Goal: Task Accomplishment & Management: Use online tool/utility

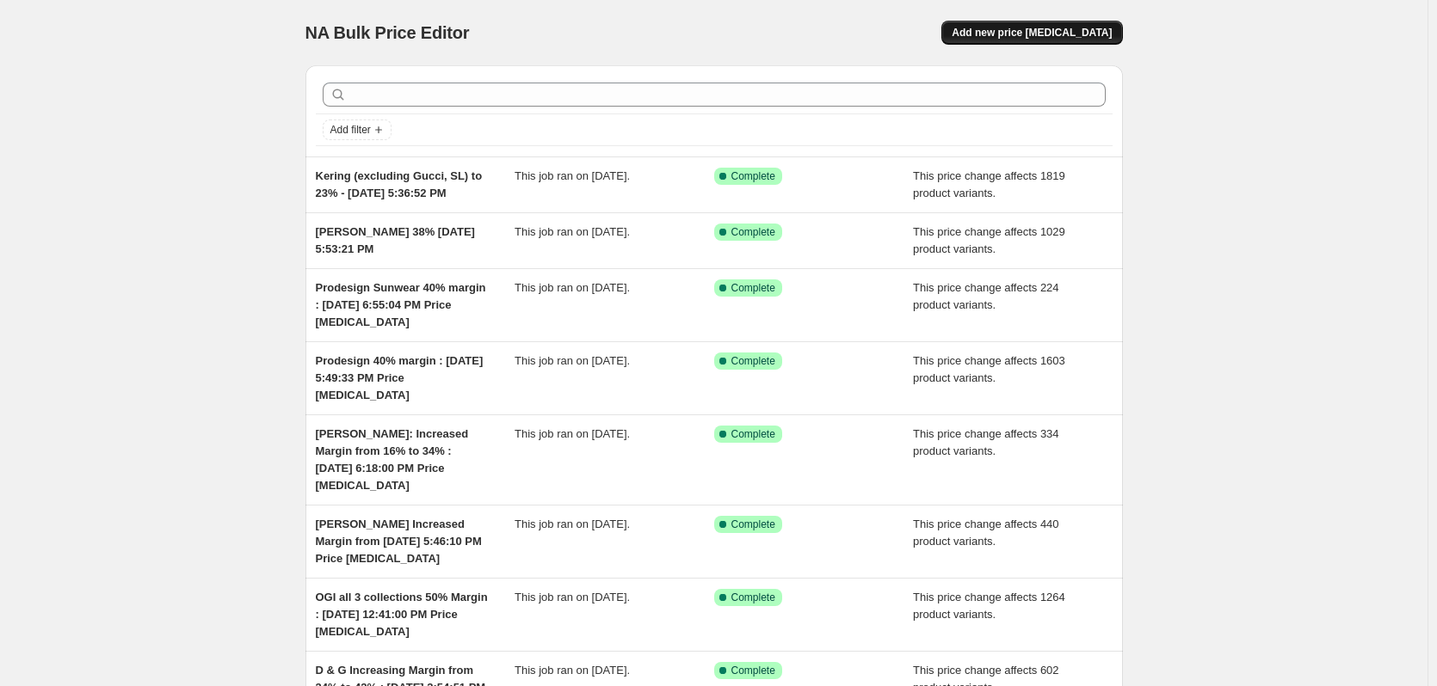
click at [1043, 22] on button "Add new price [MEDICAL_DATA]" at bounding box center [1031, 33] width 181 height 24
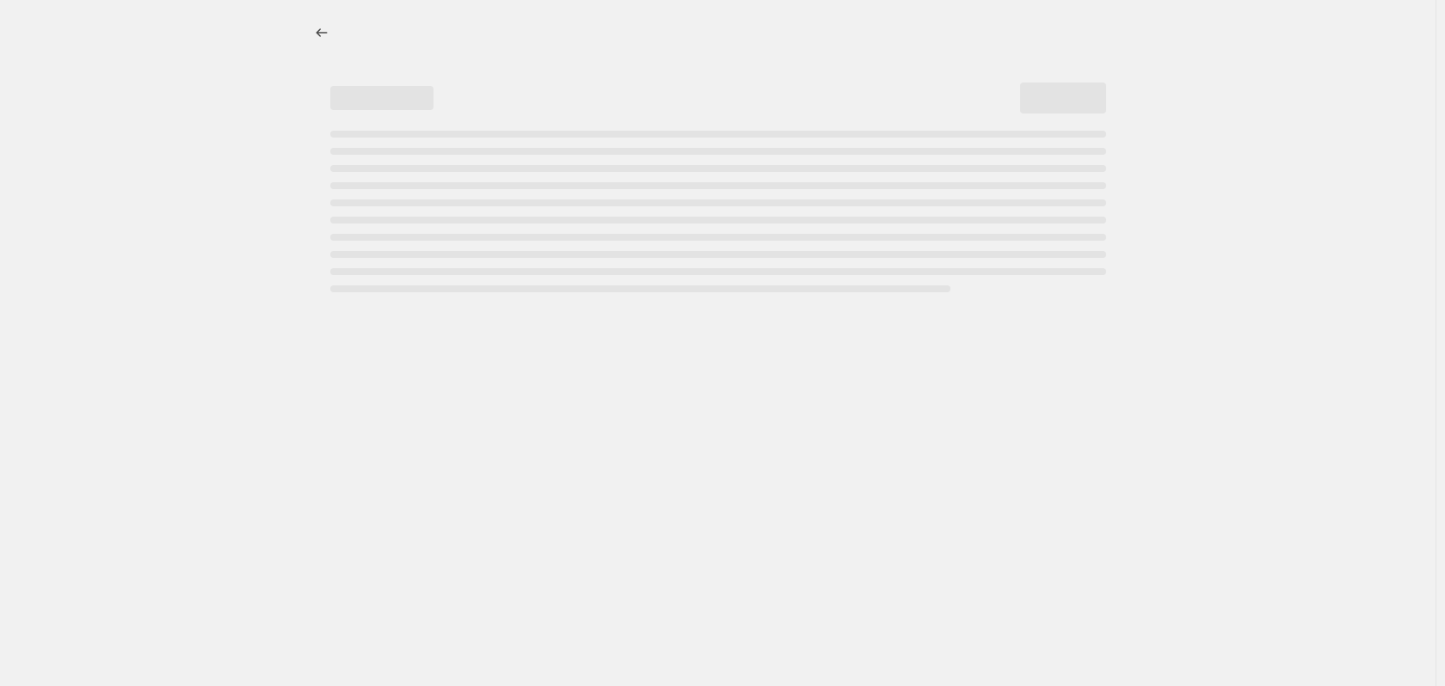
select select "percentage"
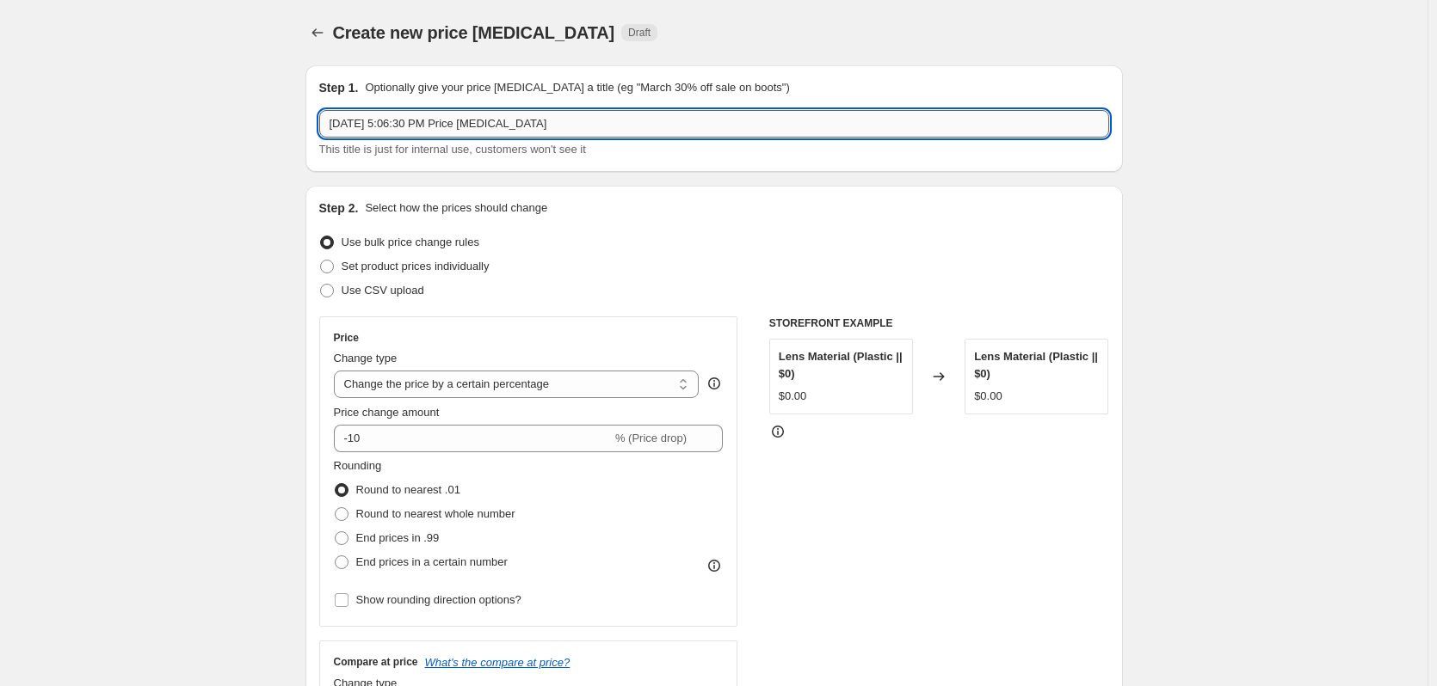
click at [332, 113] on input "[DATE] 5:06:30 PM Price [MEDICAL_DATA]" at bounding box center [714, 124] width 790 height 28
drag, startPoint x: 546, startPoint y: 128, endPoint x: 817, endPoint y: 140, distance: 271.2
click at [817, 140] on div "BURBERRY 42% - [DATE] 5:06:30 PM Price [MEDICAL_DATA] This title is just for in…" at bounding box center [714, 134] width 790 height 48
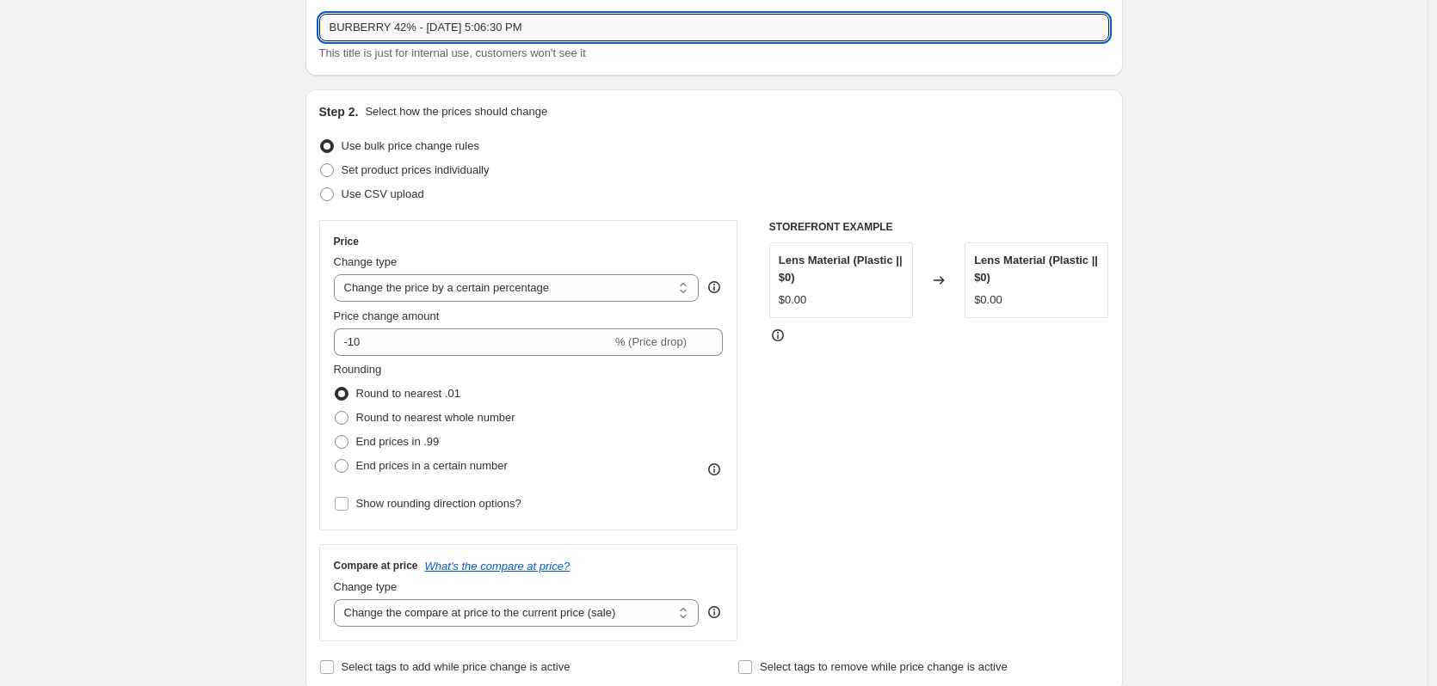
scroll to position [172, 0]
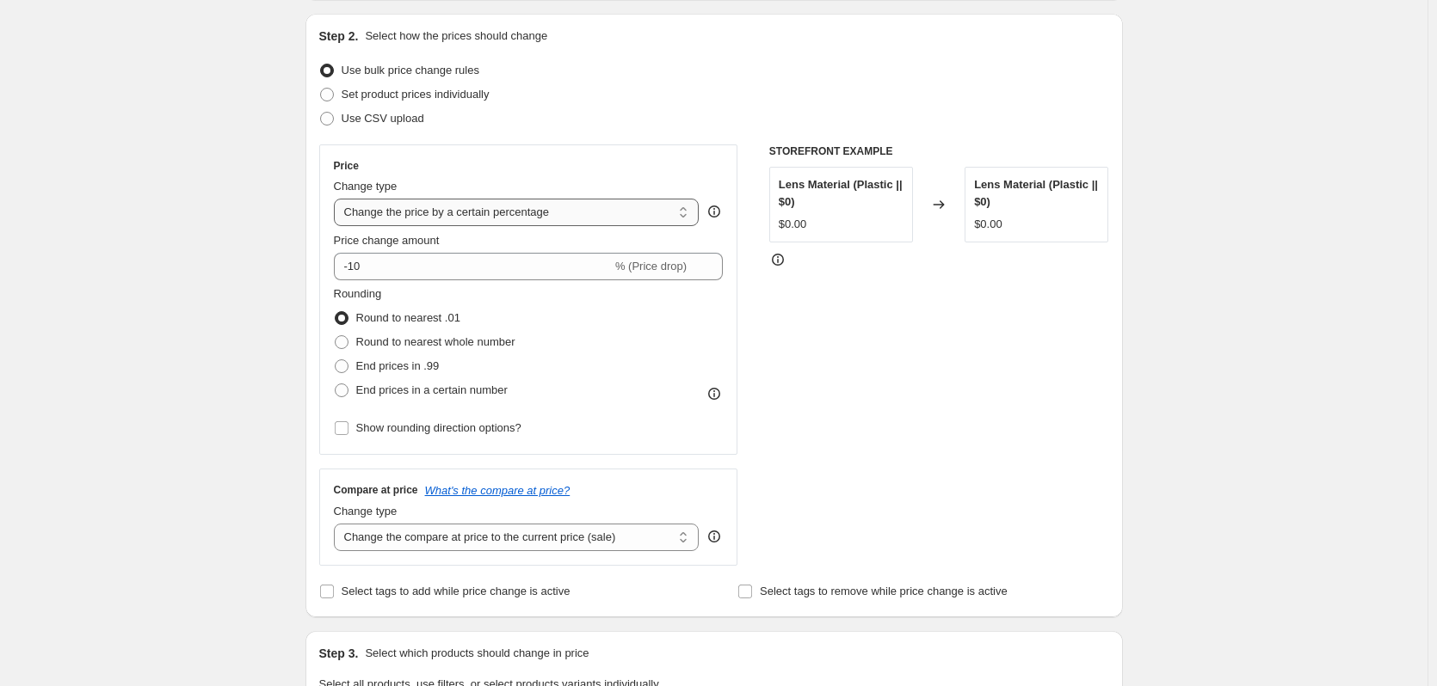
type input "BURBERRY 42% - [DATE] 5:06:30 PM"
click at [479, 220] on select "Change the price to a certain amount Change the price by a certain amount Chang…" at bounding box center [517, 213] width 366 height 28
select select "margin"
type input "50"
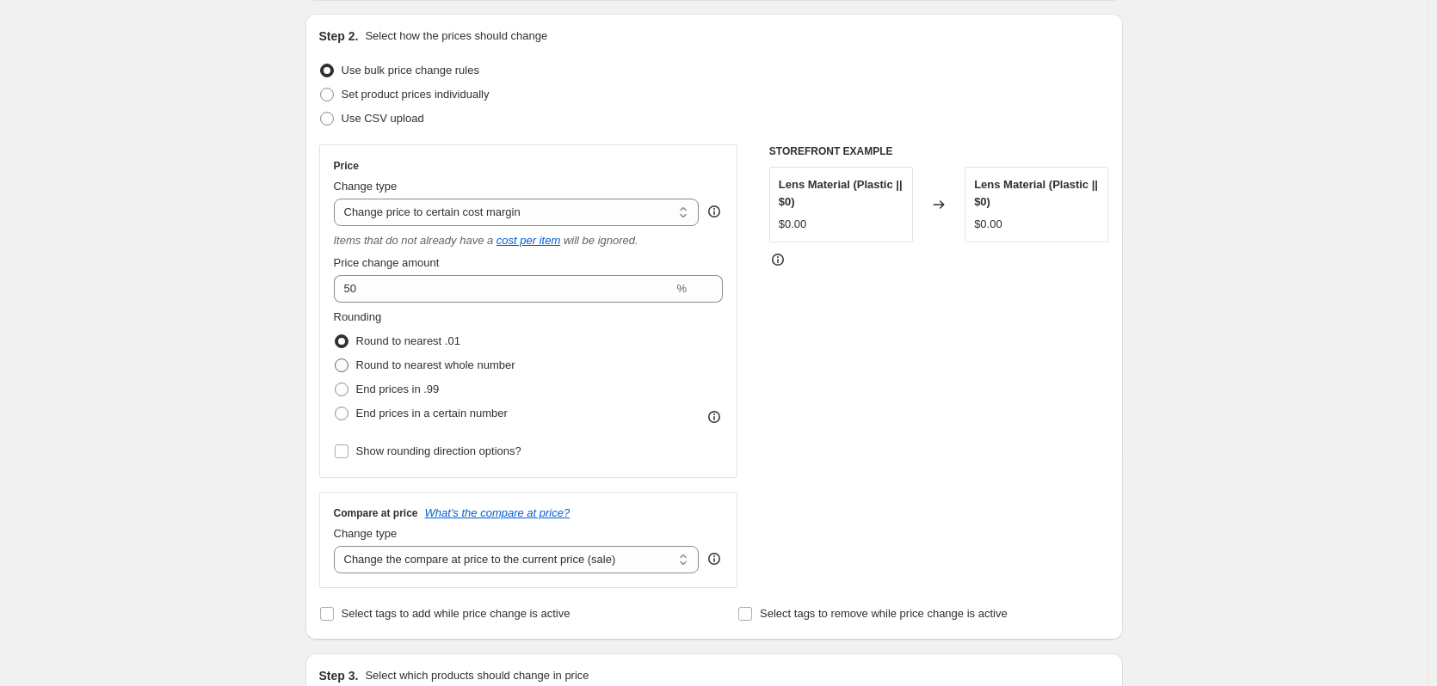
click at [397, 362] on span "Round to nearest whole number" at bounding box center [435, 365] width 159 height 13
click at [335, 360] on input "Round to nearest whole number" at bounding box center [335, 359] width 1 height 1
radio input "true"
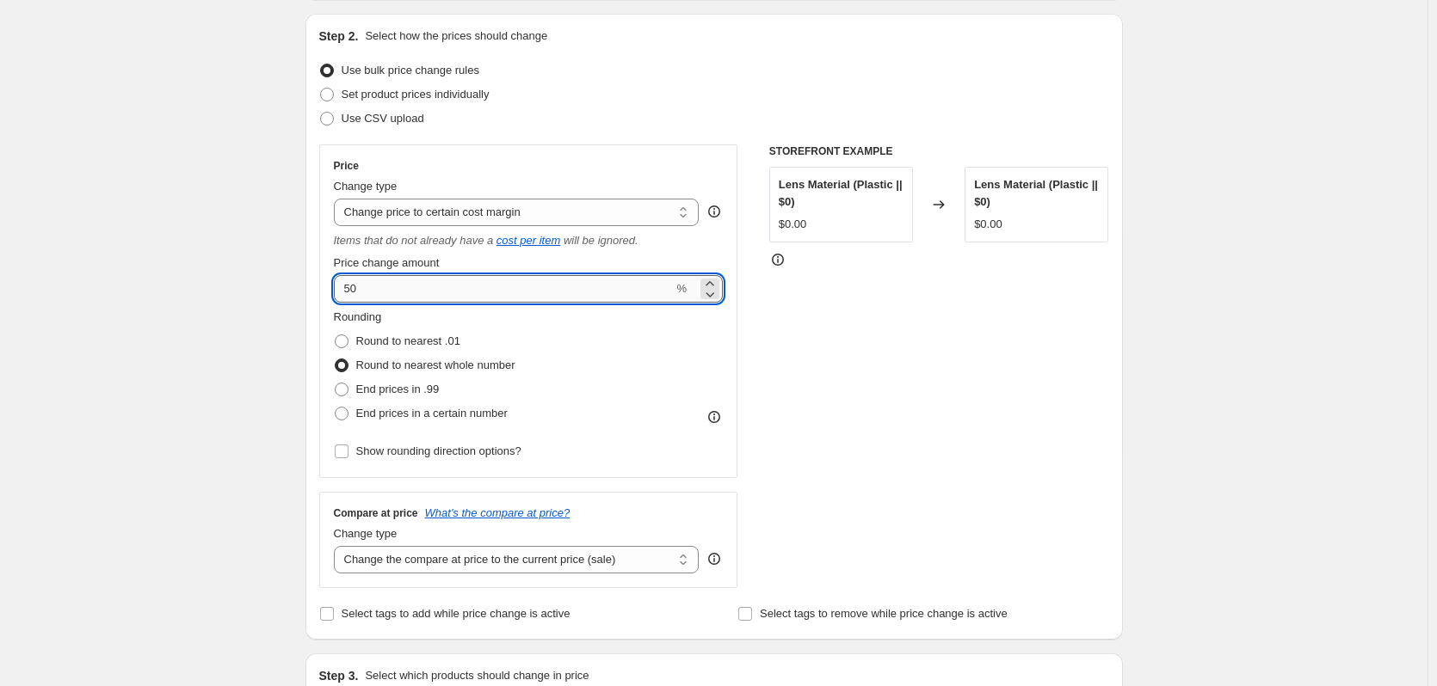
click at [399, 299] on input "50" at bounding box center [504, 289] width 340 height 28
drag, startPoint x: 399, startPoint y: 298, endPoint x: 316, endPoint y: 289, distance: 83.9
click at [310, 289] on div "Step 2. Select how the prices should change Use bulk price change rules Set pro…" at bounding box center [713, 327] width 817 height 626
type input "42"
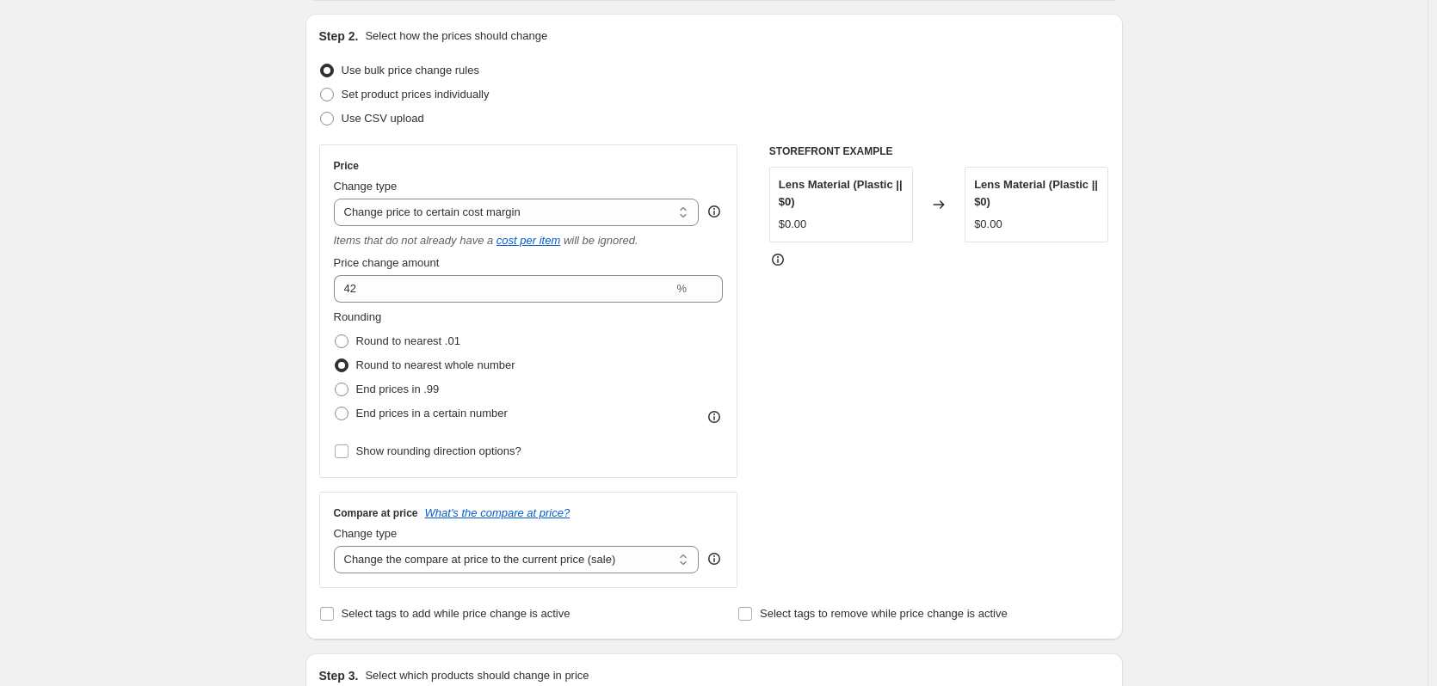
click at [196, 301] on div "Create new price [MEDICAL_DATA]. This page is ready Create new price [MEDICAL_D…" at bounding box center [713, 675] width 1427 height 1695
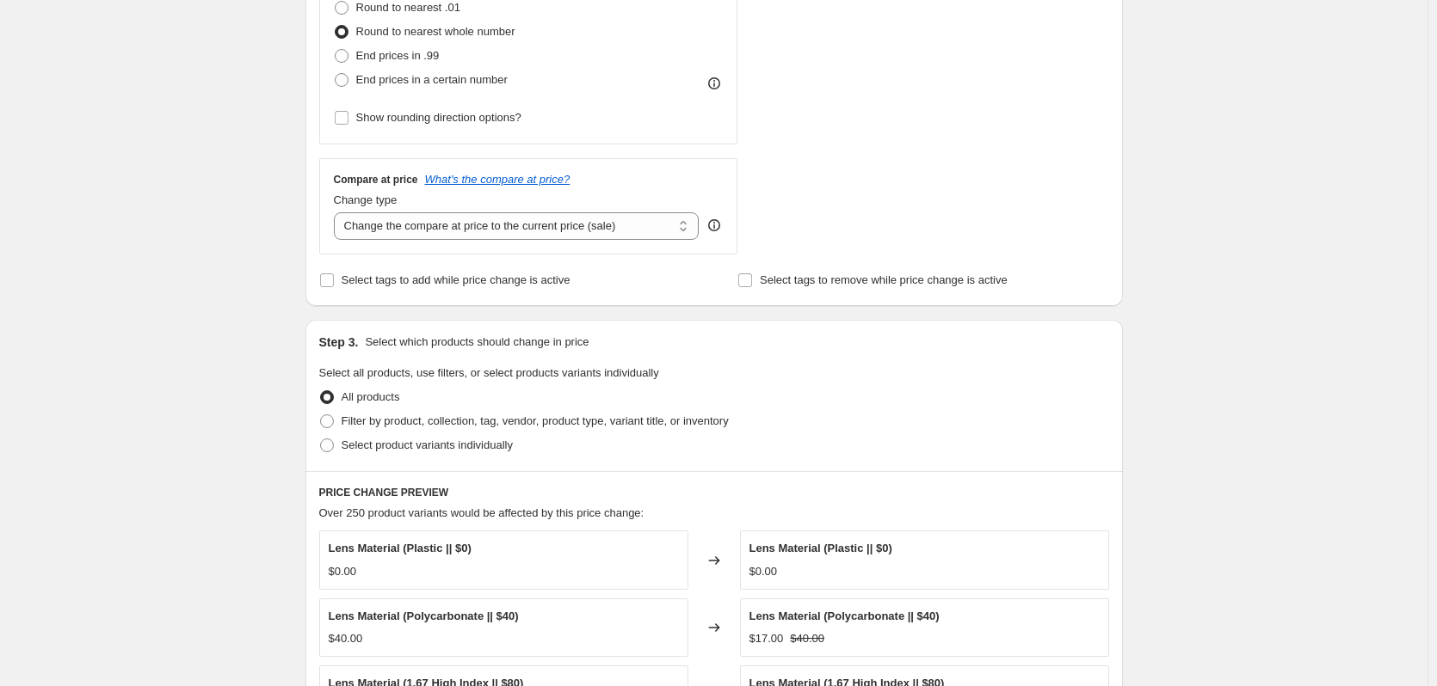
scroll to position [516, 0]
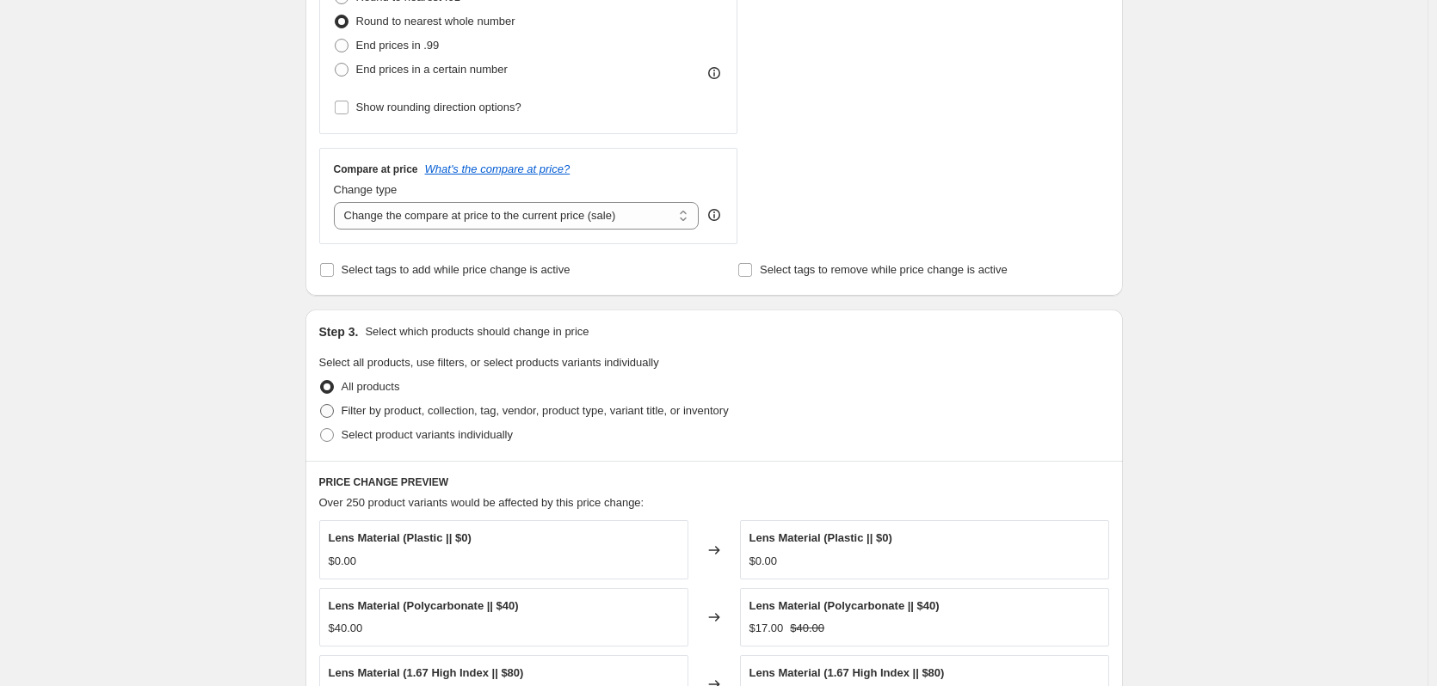
click at [443, 419] on span "Filter by product, collection, tag, vendor, product type, variant title, or inv…" at bounding box center [535, 411] width 387 height 17
click at [321, 405] on input "Filter by product, collection, tag, vendor, product type, variant title, or inv…" at bounding box center [320, 404] width 1 height 1
radio input "true"
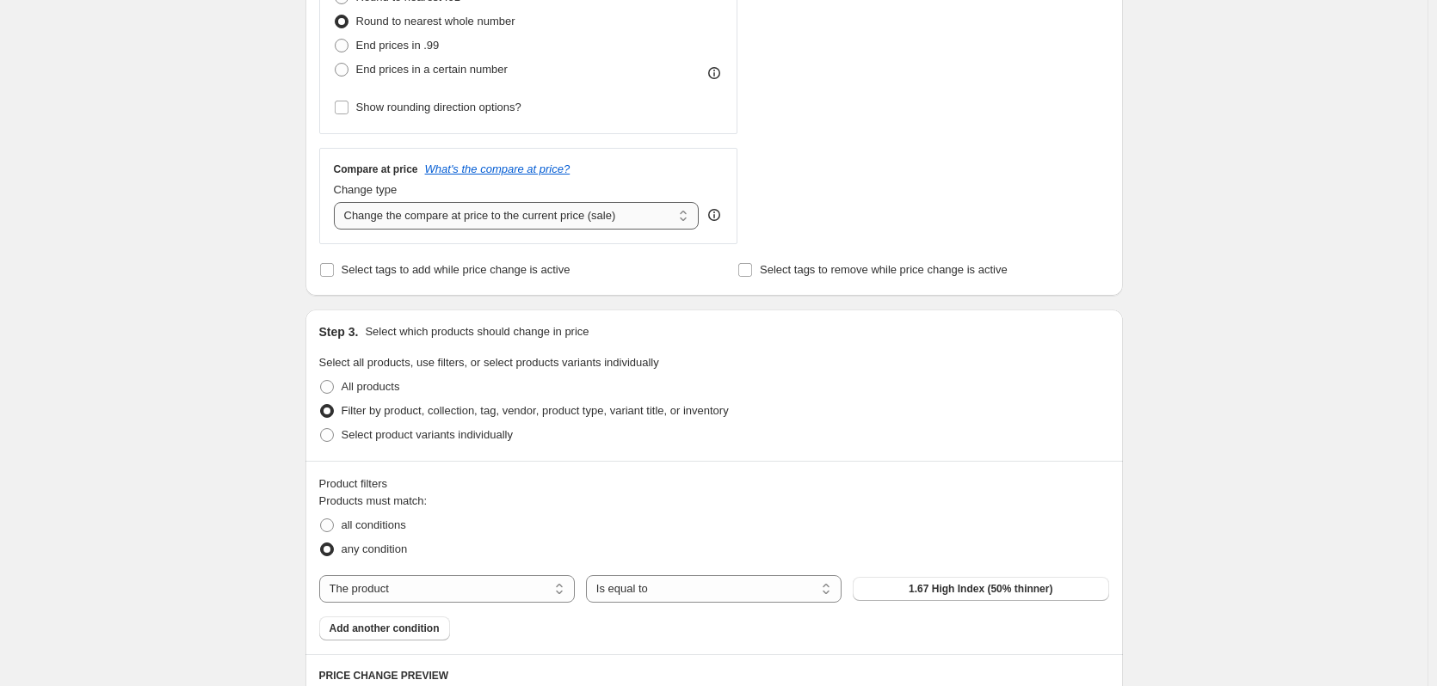
click at [424, 229] on select "Change the compare at price to the current price (sale) Change the compare at p…" at bounding box center [517, 216] width 366 height 28
select select "no_change"
click at [337, 202] on select "Change the compare at price to the current price (sale) Change the compare at p…" at bounding box center [517, 216] width 366 height 28
click at [163, 185] on div "Create new price [MEDICAL_DATA]. This page is ready Create new price [MEDICAL_D…" at bounding box center [713, 293] width 1427 height 1619
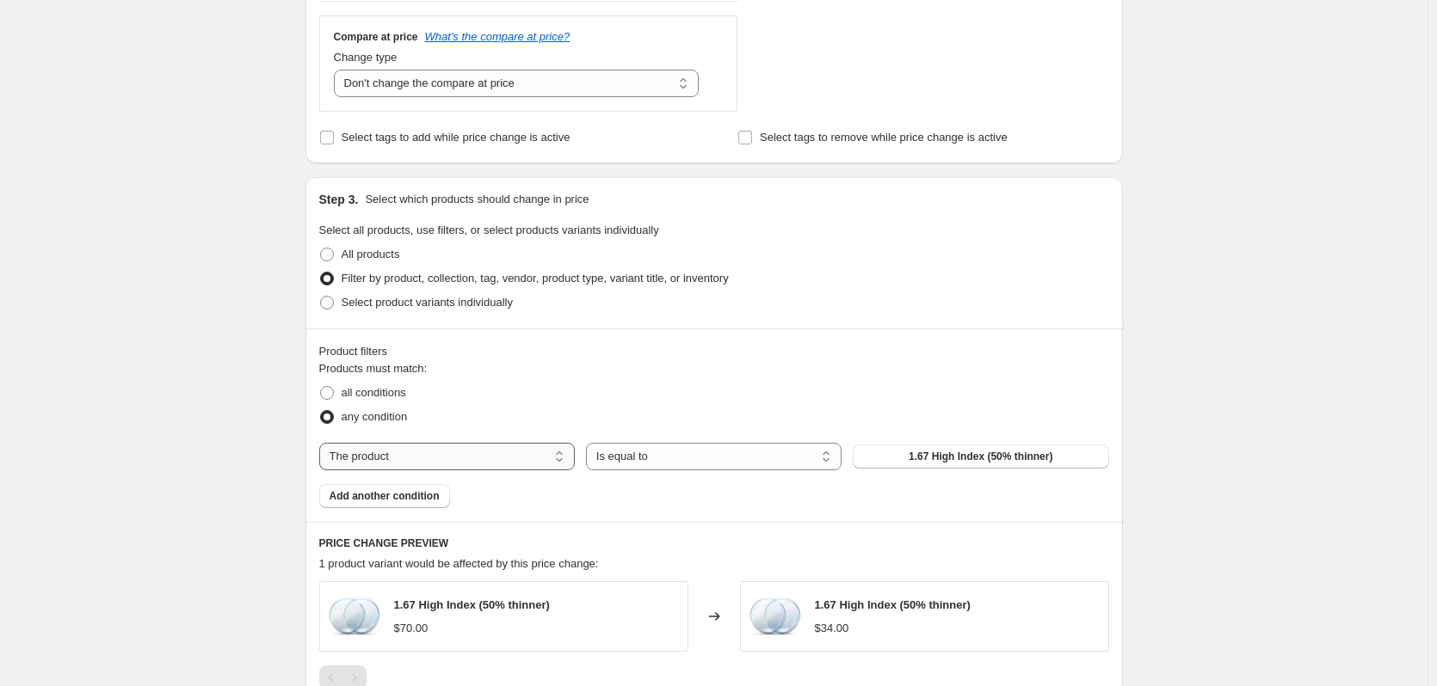
scroll to position [688, 0]
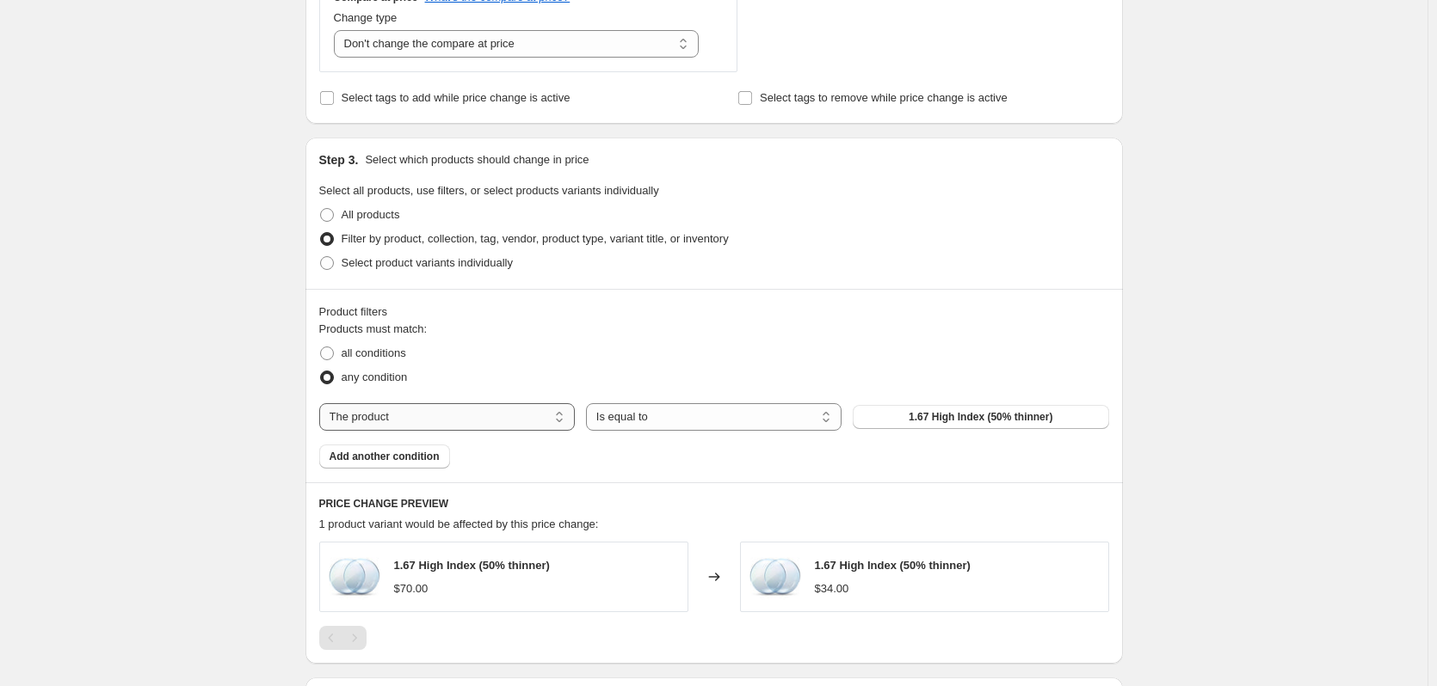
click at [440, 427] on select "The product The product's collection The product's tag The product's vendor The…" at bounding box center [446, 417] width 255 height 28
click at [553, 422] on select "The product The product's collection The product's tag The product's vendor The…" at bounding box center [446, 417] width 255 height 28
select select "vendor"
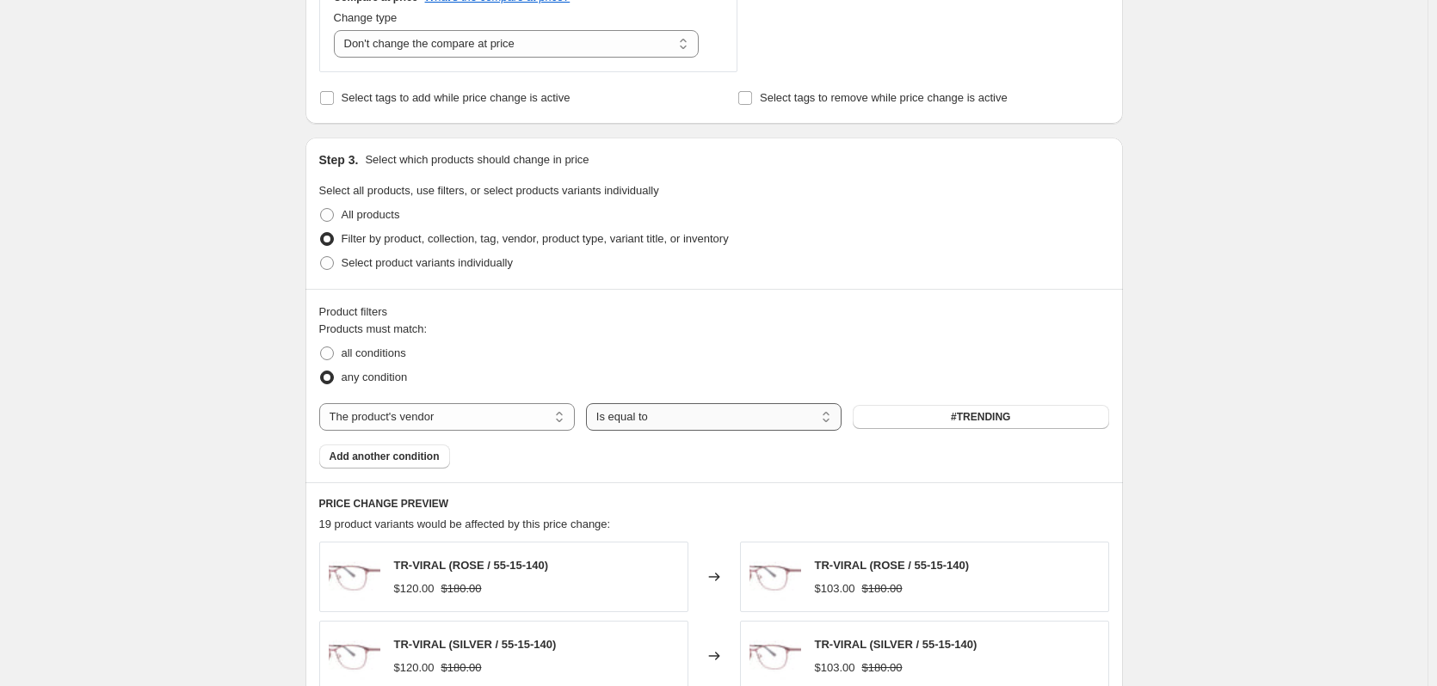
click at [643, 412] on select "Is equal to Is not equal to" at bounding box center [713, 417] width 255 height 28
click at [935, 424] on button "#TRENDING" at bounding box center [979, 417] width 255 height 24
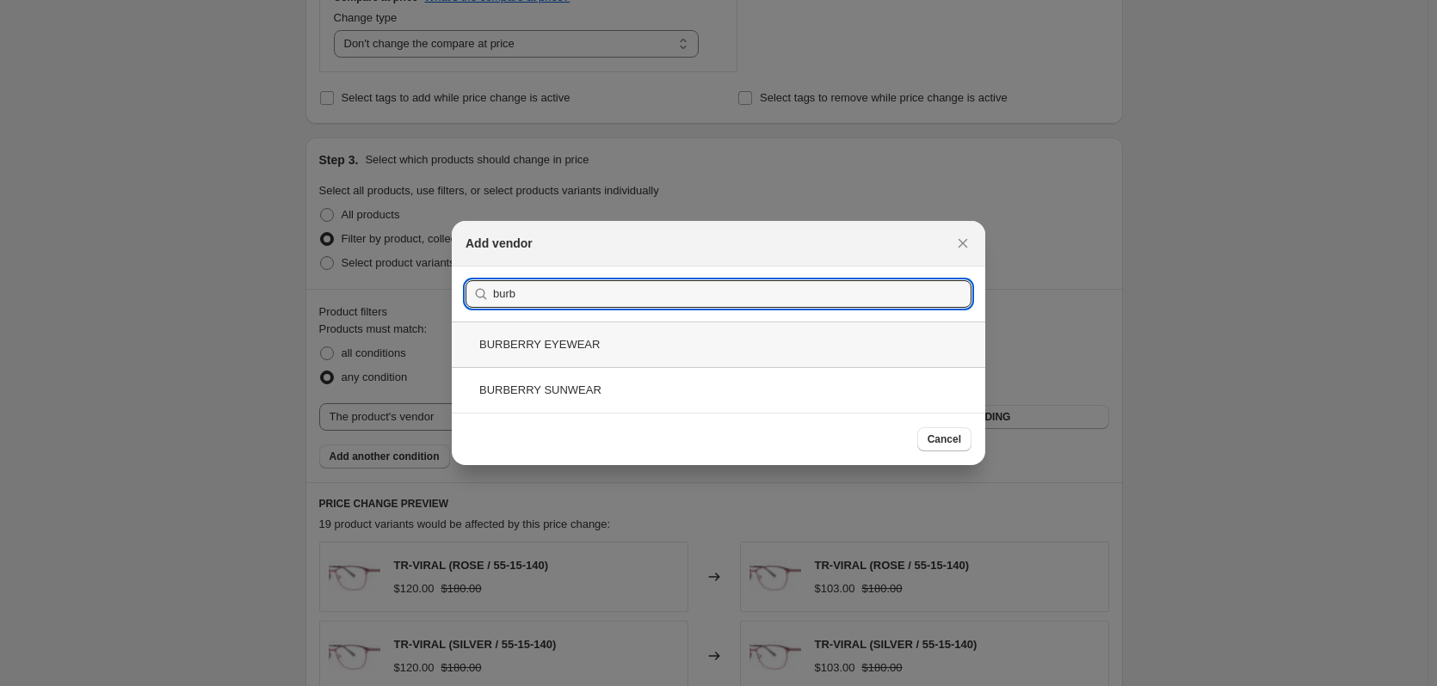
type input "burb"
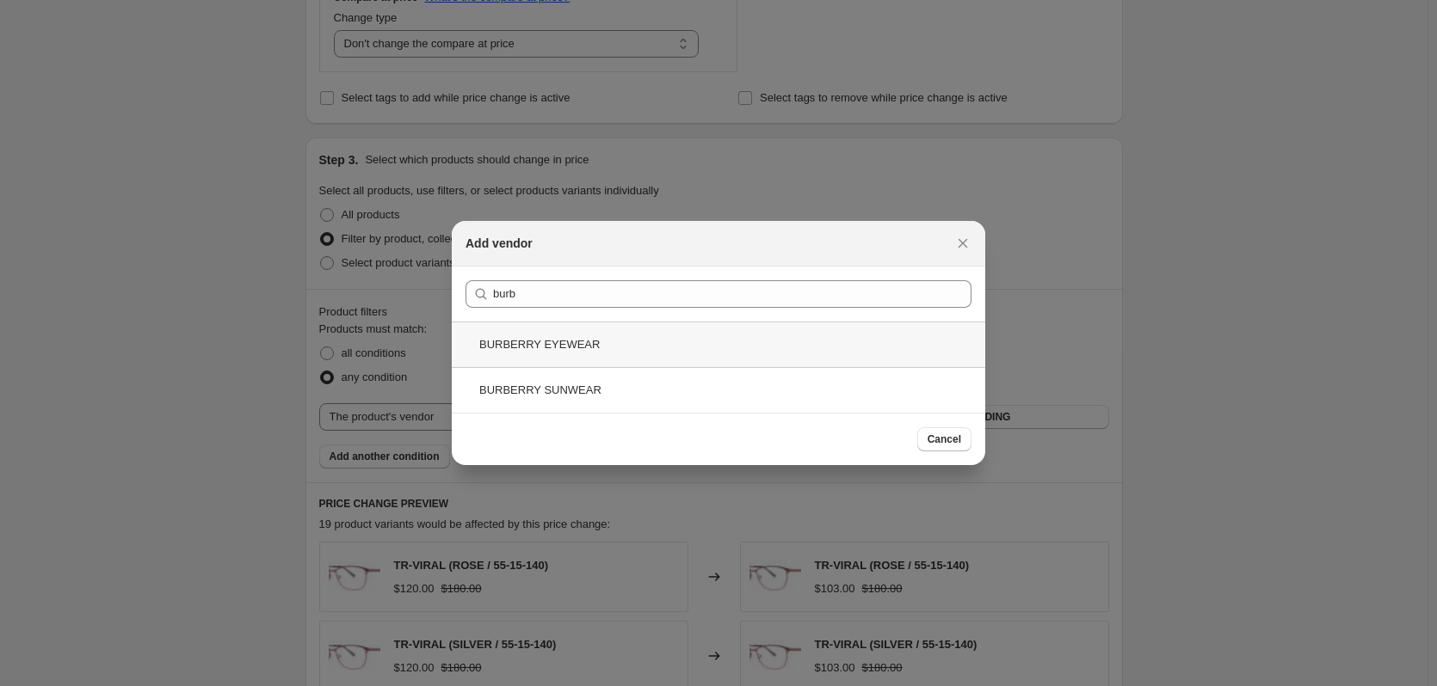
click at [680, 351] on div "BURBERRY EYEWEAR" at bounding box center [718, 345] width 533 height 46
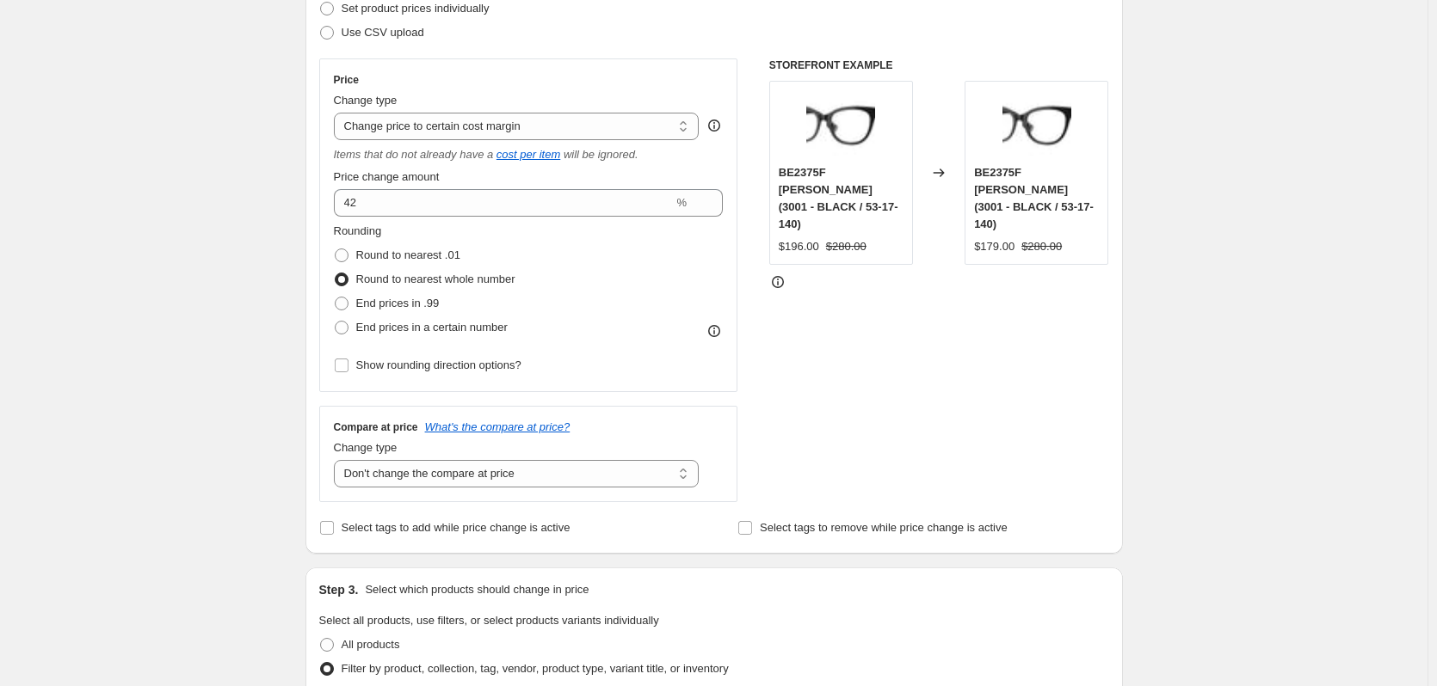
scroll to position [774, 0]
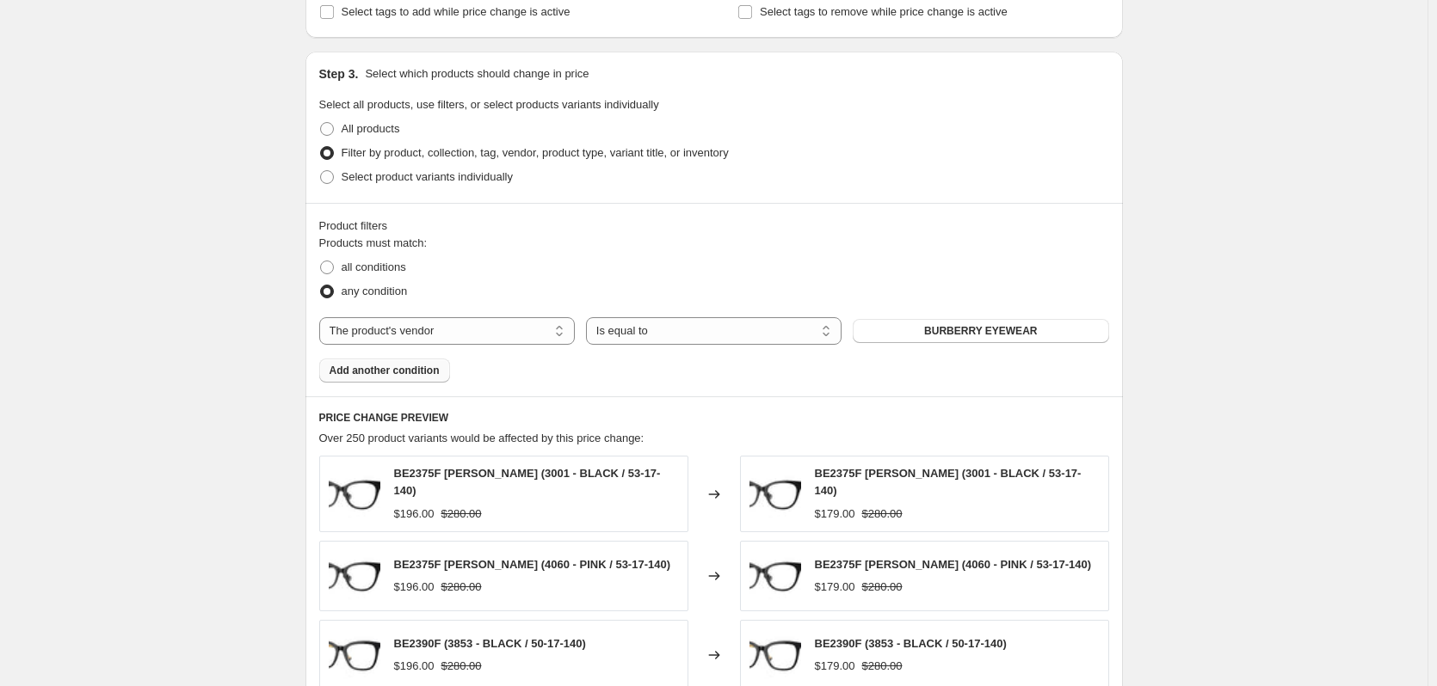
click at [416, 366] on span "Add another condition" at bounding box center [384, 371] width 110 height 14
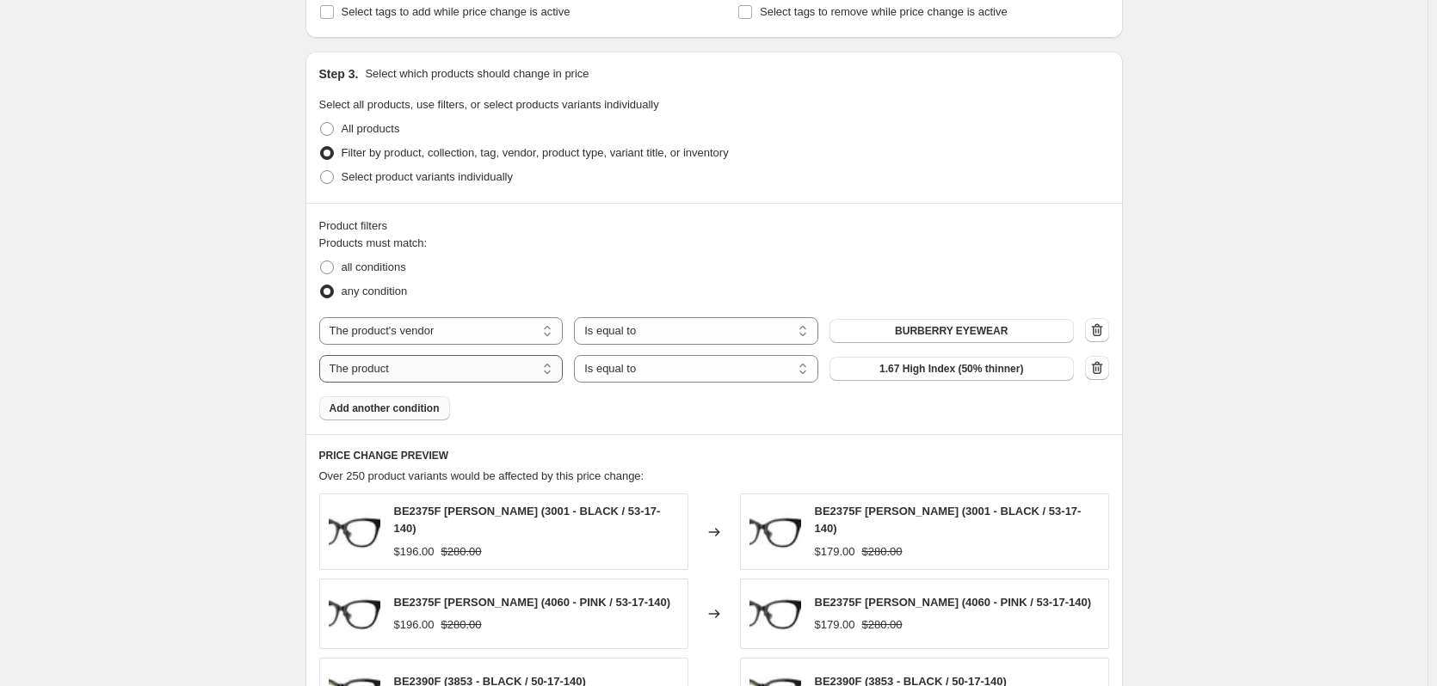
click at [498, 369] on select "The product The product's collection The product's tag The product's vendor The…" at bounding box center [441, 369] width 244 height 28
select select "product_status"
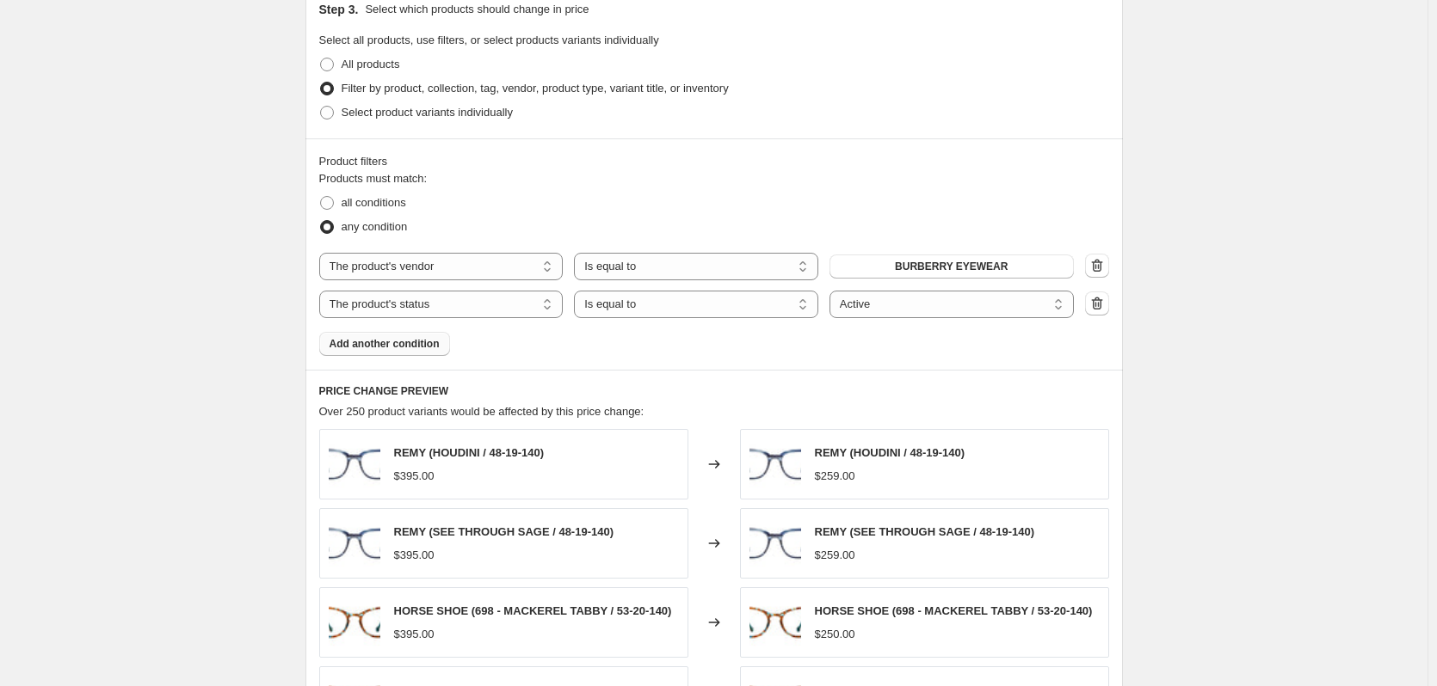
scroll to position [602, 0]
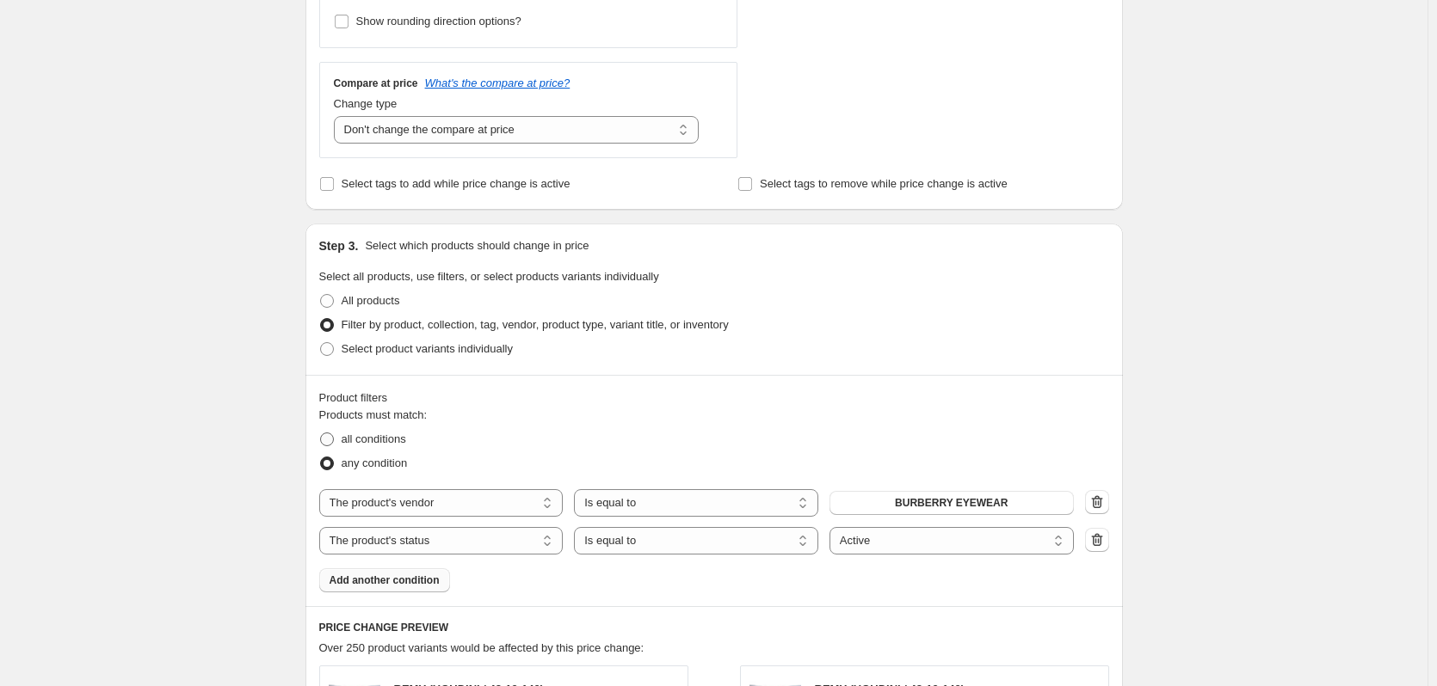
click at [369, 449] on label "all conditions" at bounding box center [362, 440] width 87 height 24
click at [321, 434] on input "all conditions" at bounding box center [320, 433] width 1 height 1
radio input "true"
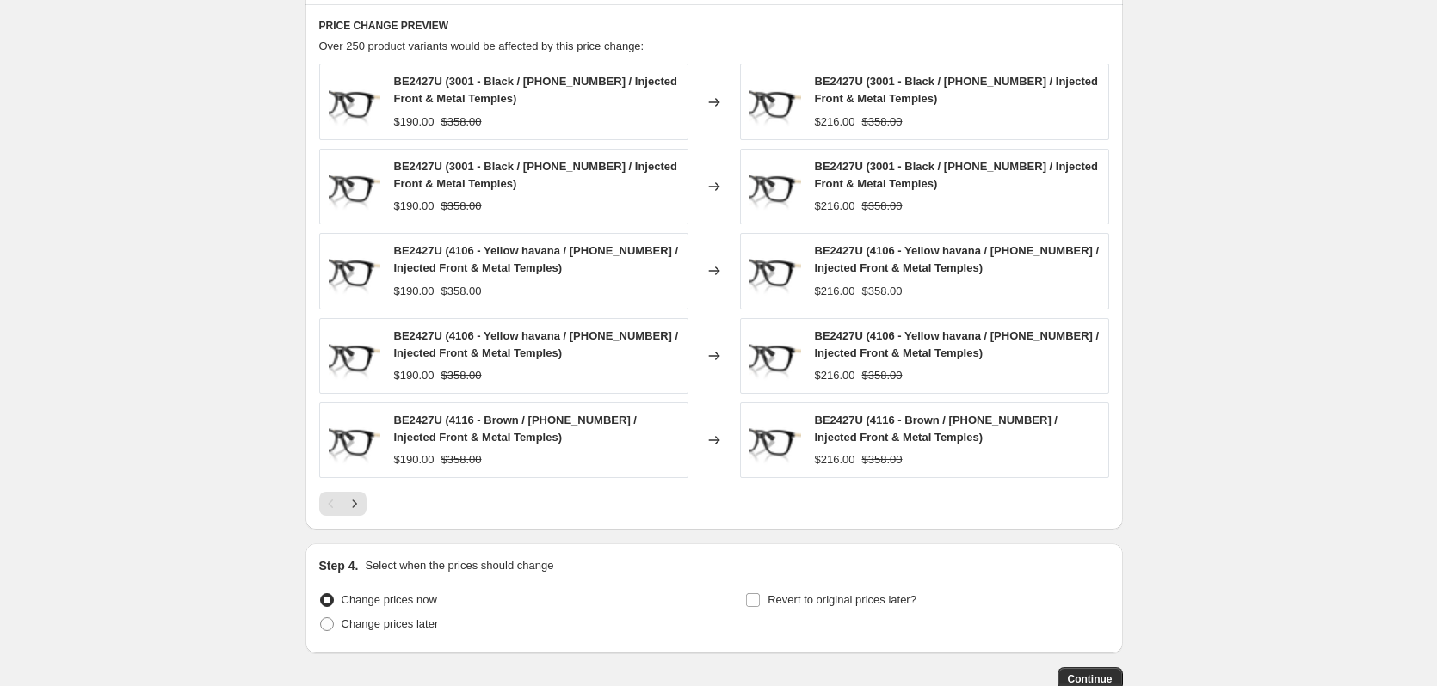
scroll to position [1315, 0]
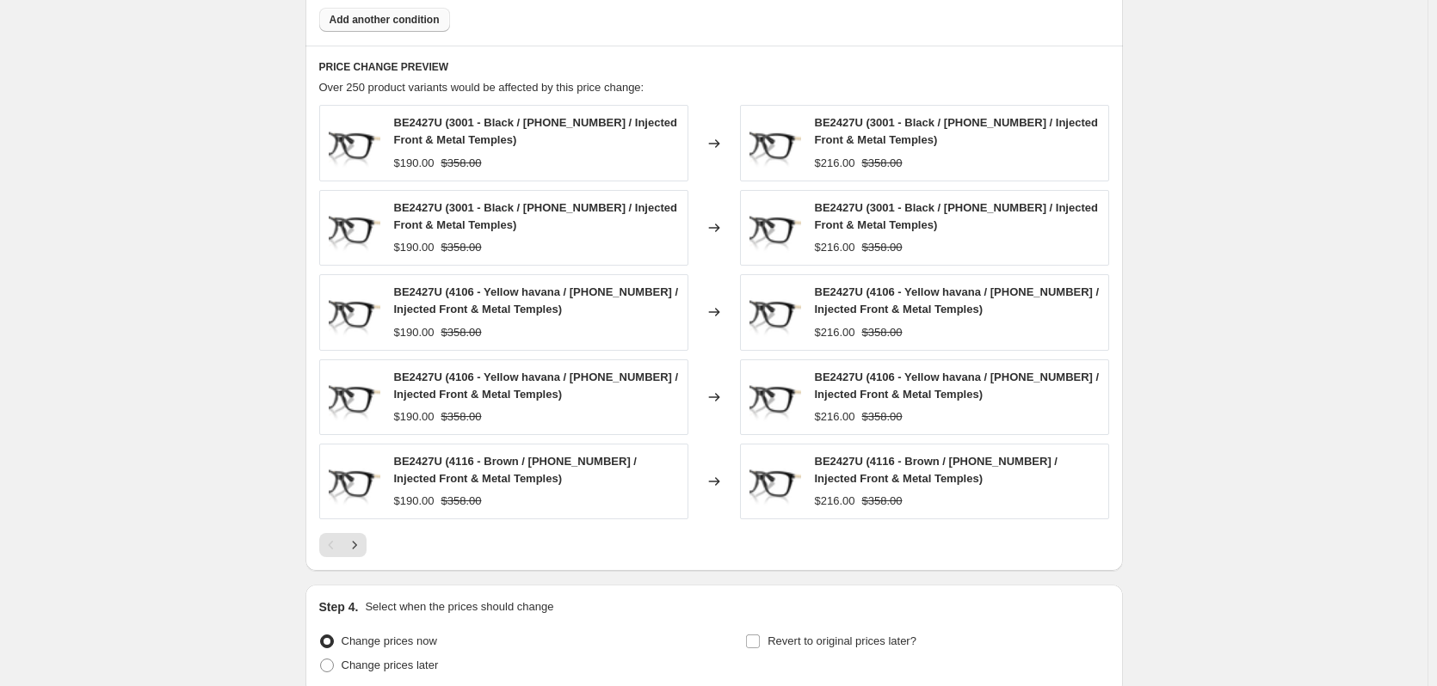
drag, startPoint x: 1244, startPoint y: 538, endPoint x: 1451, endPoint y: 506, distance: 209.9
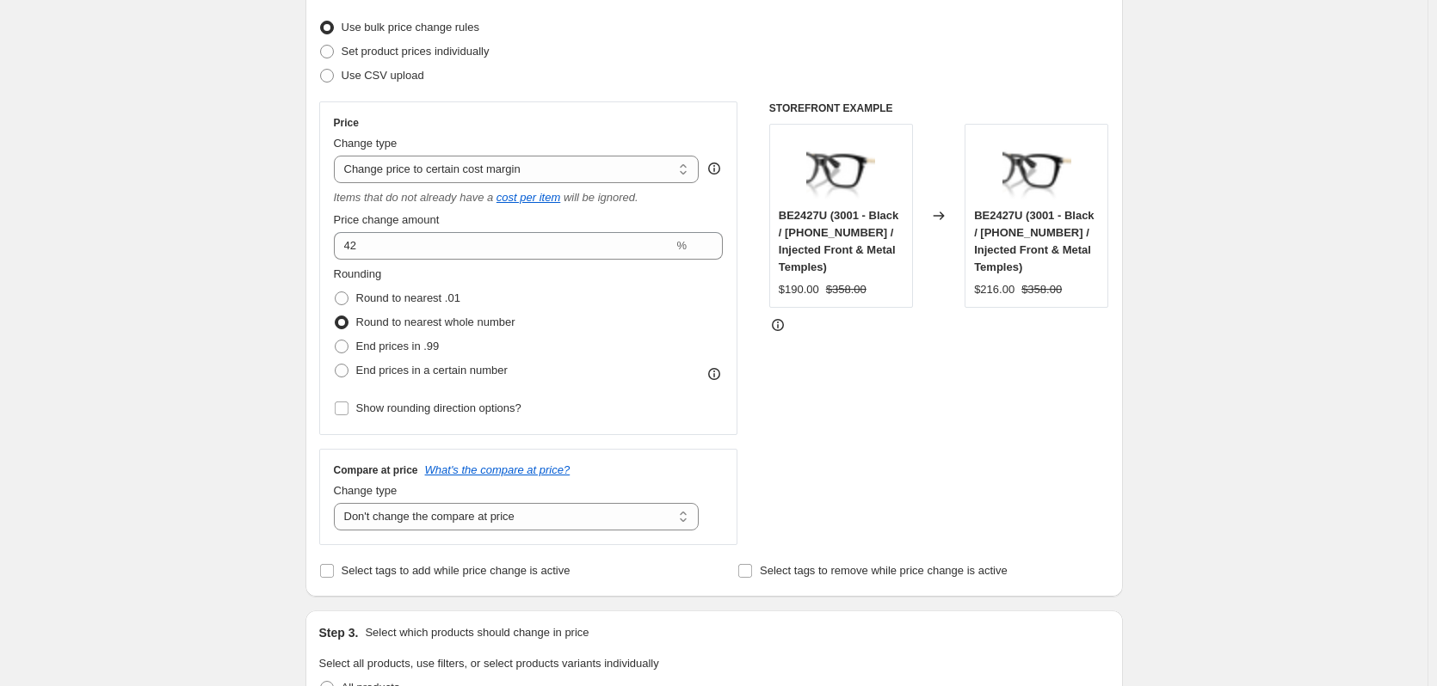
scroll to position [0, 0]
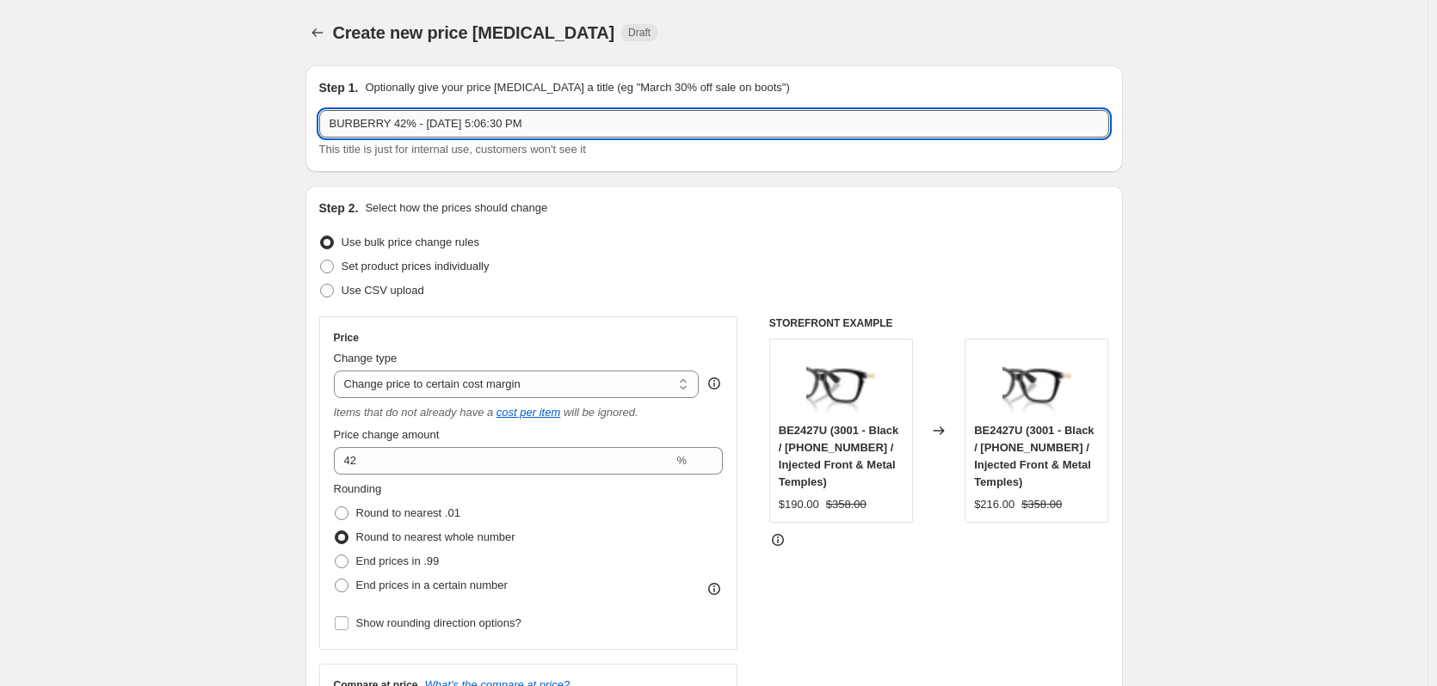
click at [390, 126] on input "BURBERRY 42% - [DATE] 5:06:30 PM" at bounding box center [714, 124] width 790 height 28
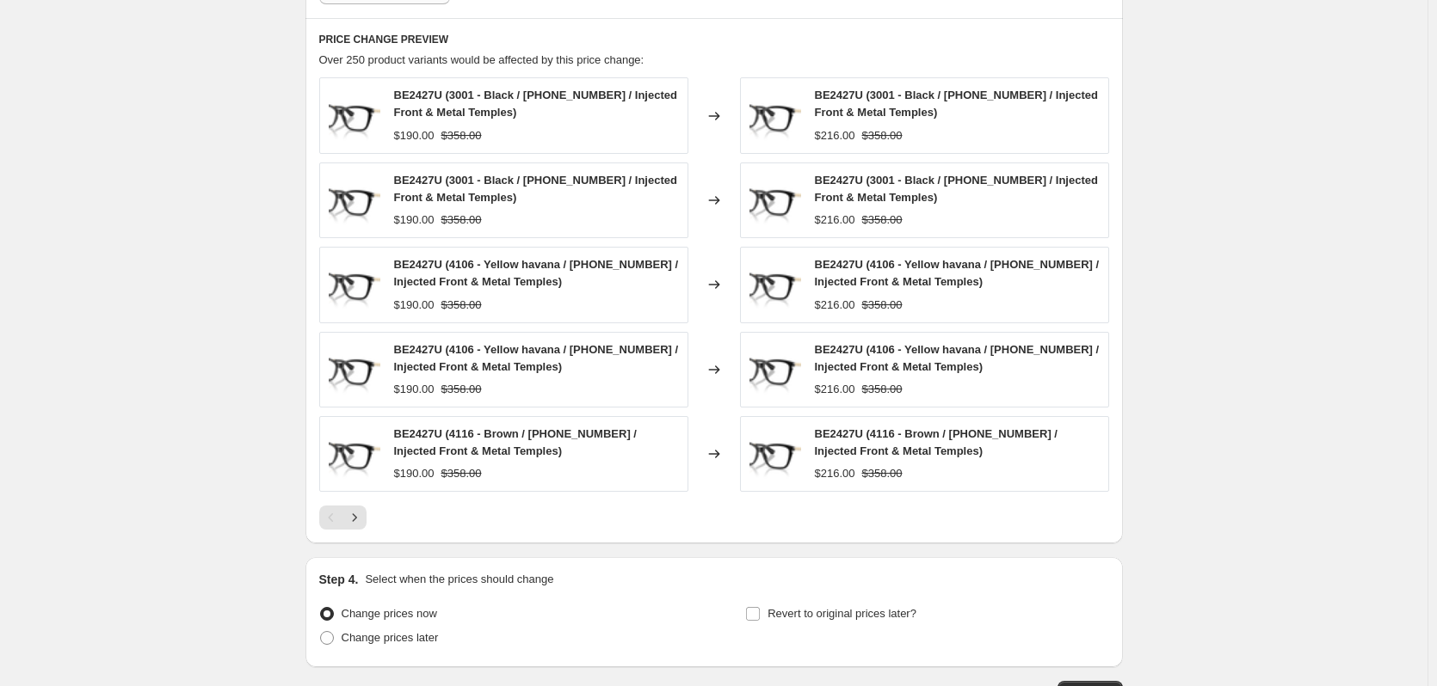
scroll to position [1315, 0]
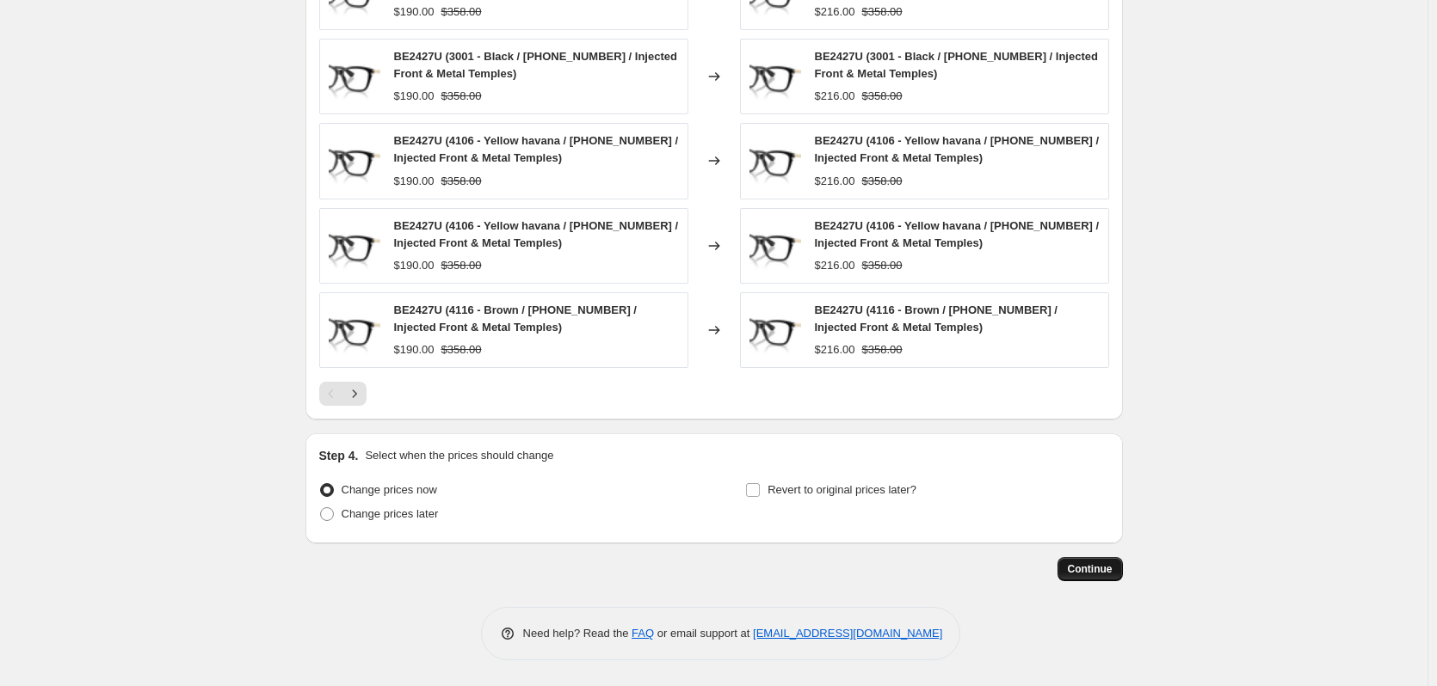
type input "BURBERRY EYEWEAR Only 42% - [DATE] 5:06:30 PM"
click at [1102, 573] on span "Continue" at bounding box center [1090, 570] width 45 height 14
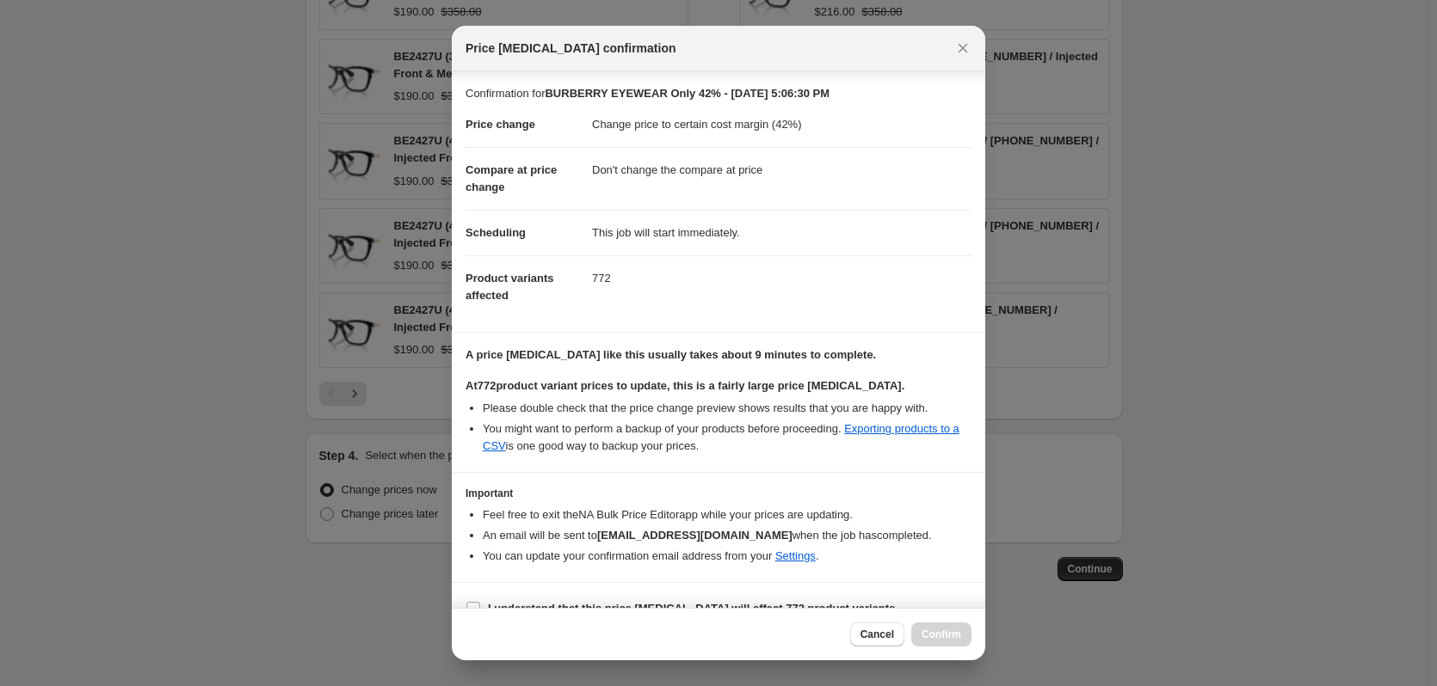
scroll to position [27, 0]
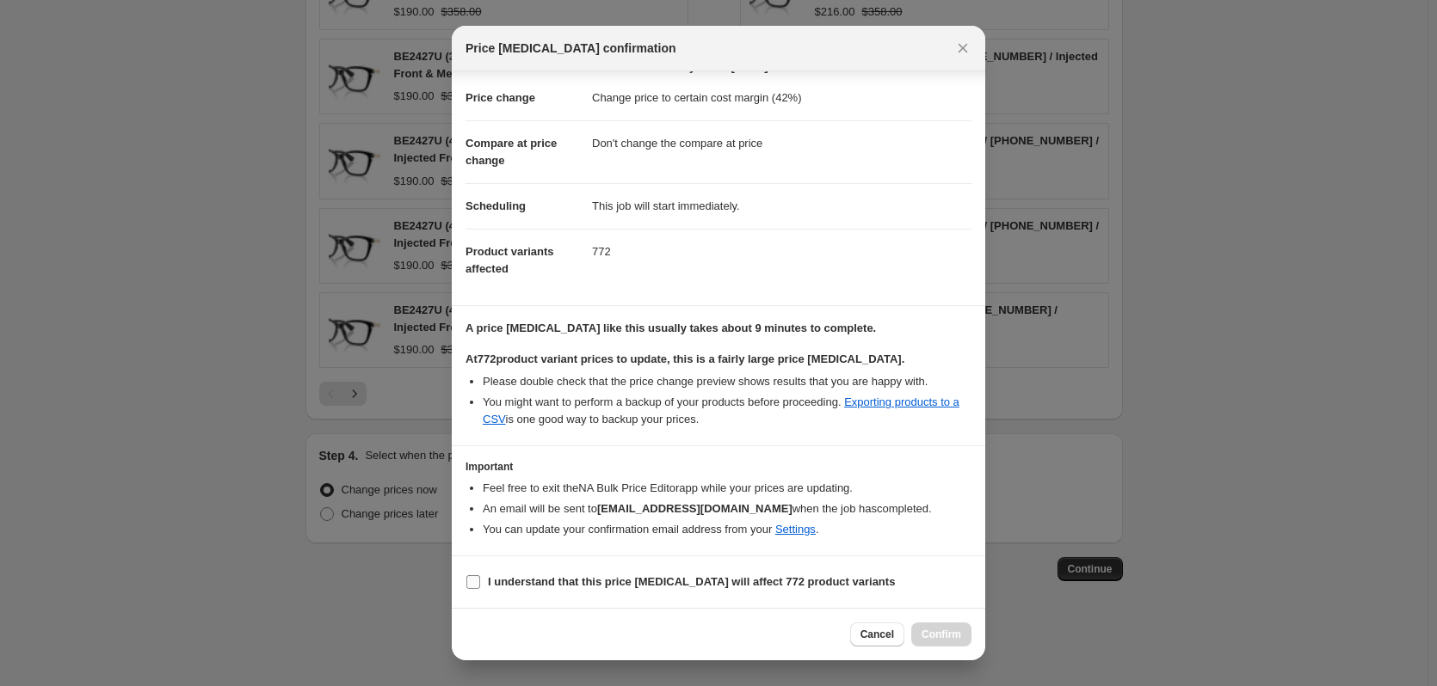
click at [540, 583] on b "I understand that this price [MEDICAL_DATA] will affect 772 product variants" at bounding box center [691, 581] width 407 height 13
click at [480, 583] on input "I understand that this price [MEDICAL_DATA] will affect 772 product variants" at bounding box center [473, 582] width 14 height 14
checkbox input "true"
click at [951, 634] on span "Confirm" at bounding box center [941, 635] width 40 height 14
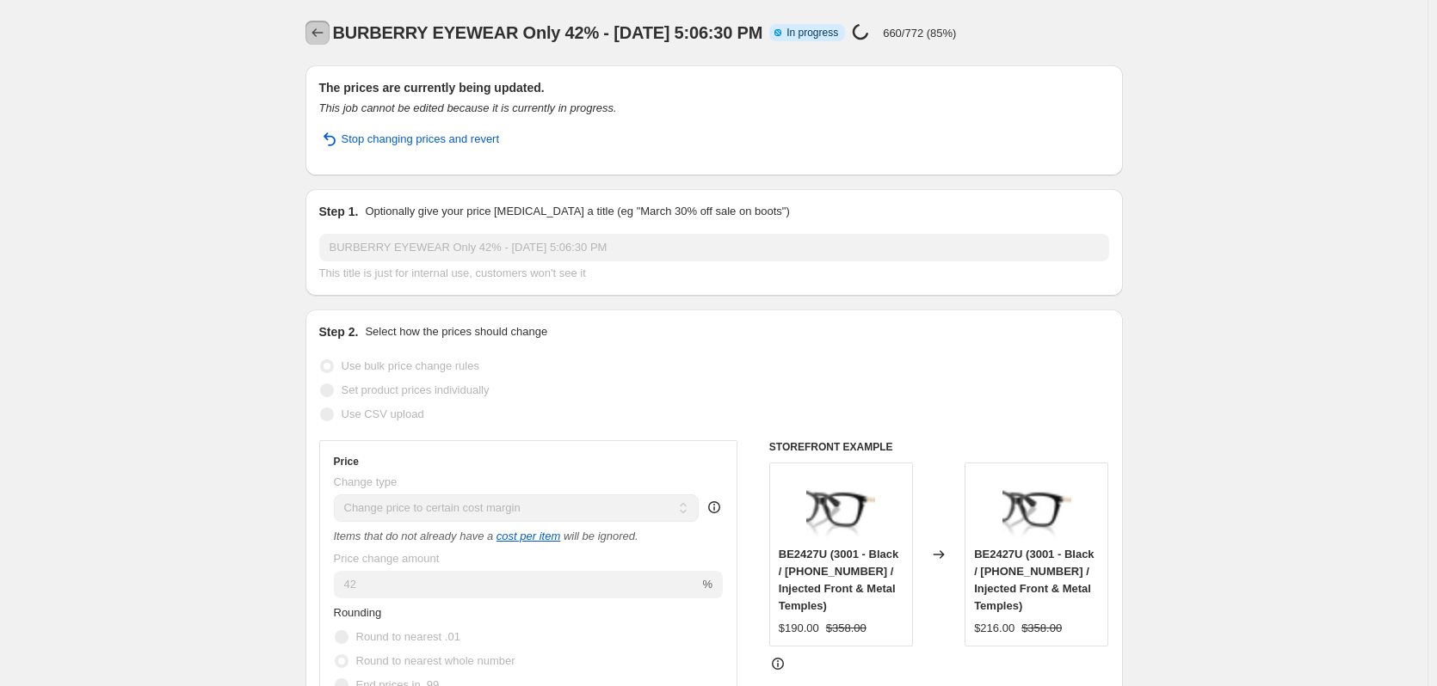
click at [313, 31] on icon "Price change jobs" at bounding box center [317, 32] width 17 height 17
